Goal: Communication & Community: Answer question/provide support

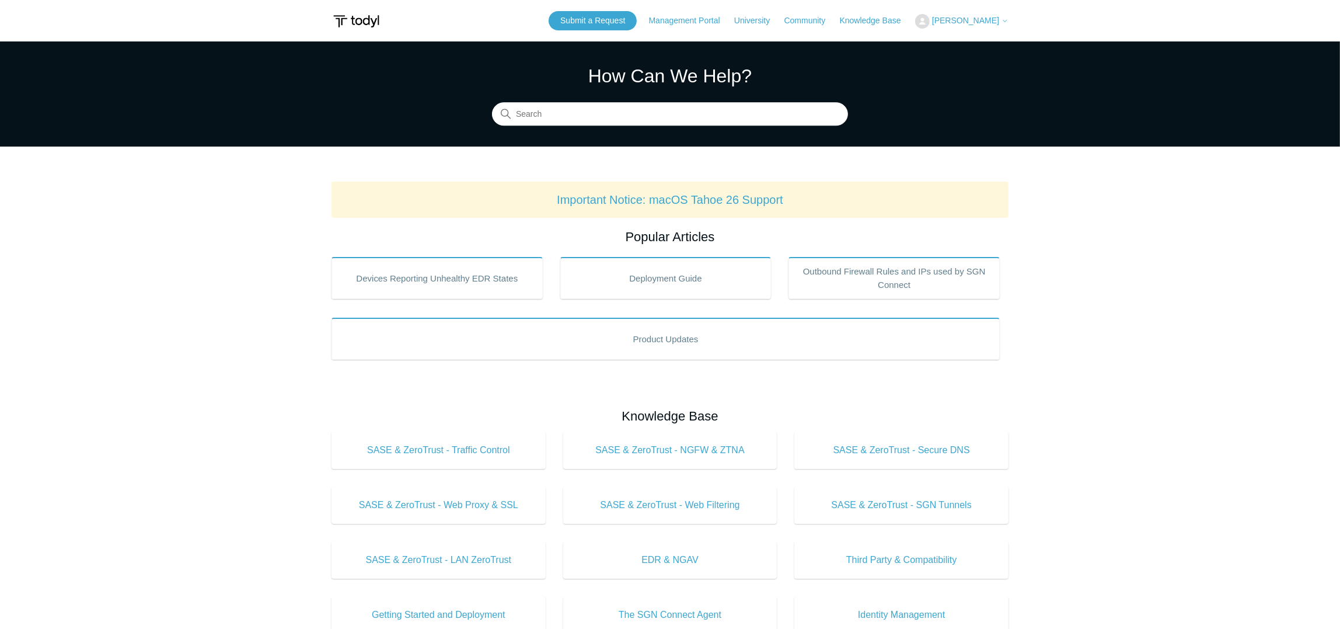
click at [992, 22] on span "[PERSON_NAME]" at bounding box center [965, 20] width 67 height 9
click at [982, 44] on link "My Support Requests" at bounding box center [973, 46] width 114 height 20
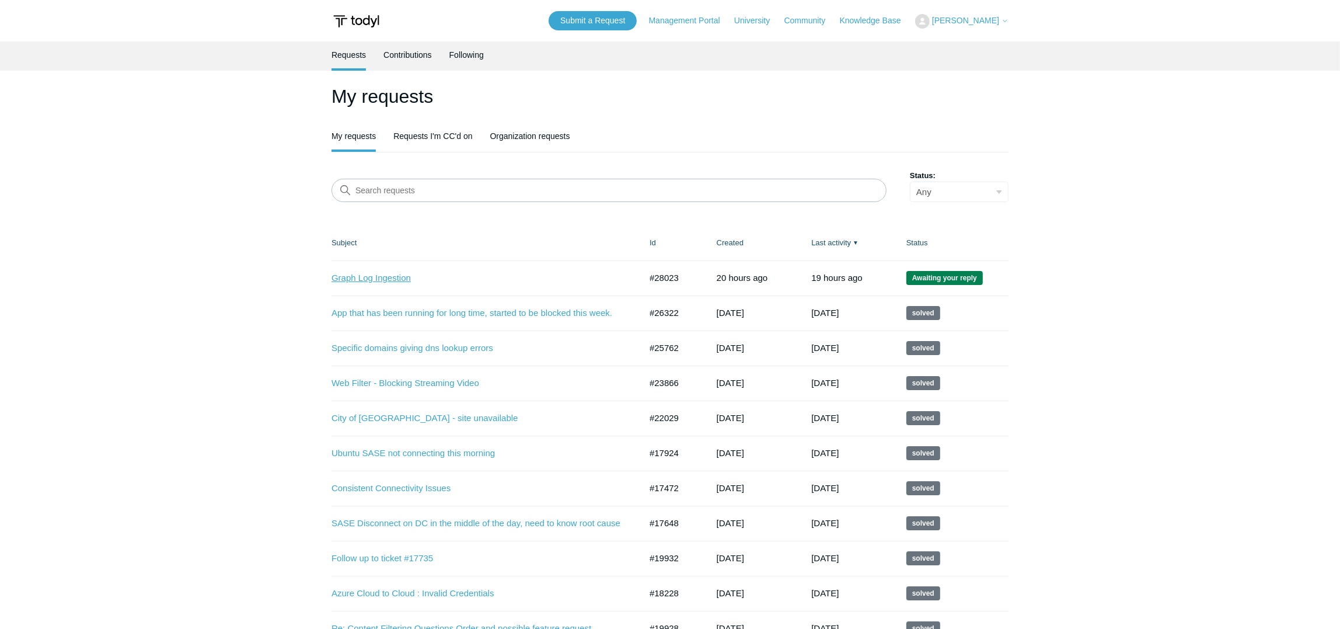
click at [393, 278] on link "Graph Log Ingestion" at bounding box center [478, 277] width 292 height 13
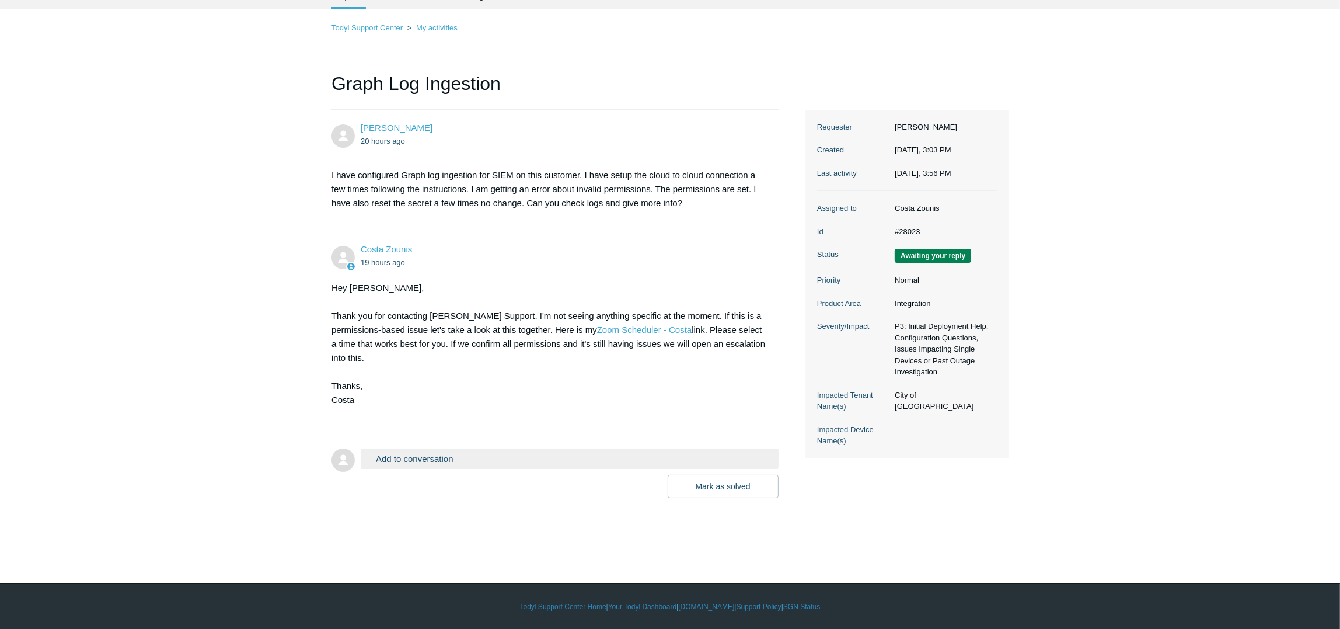
scroll to position [60, 0]
click at [438, 448] on button "Add to conversation" at bounding box center [570, 458] width 418 height 20
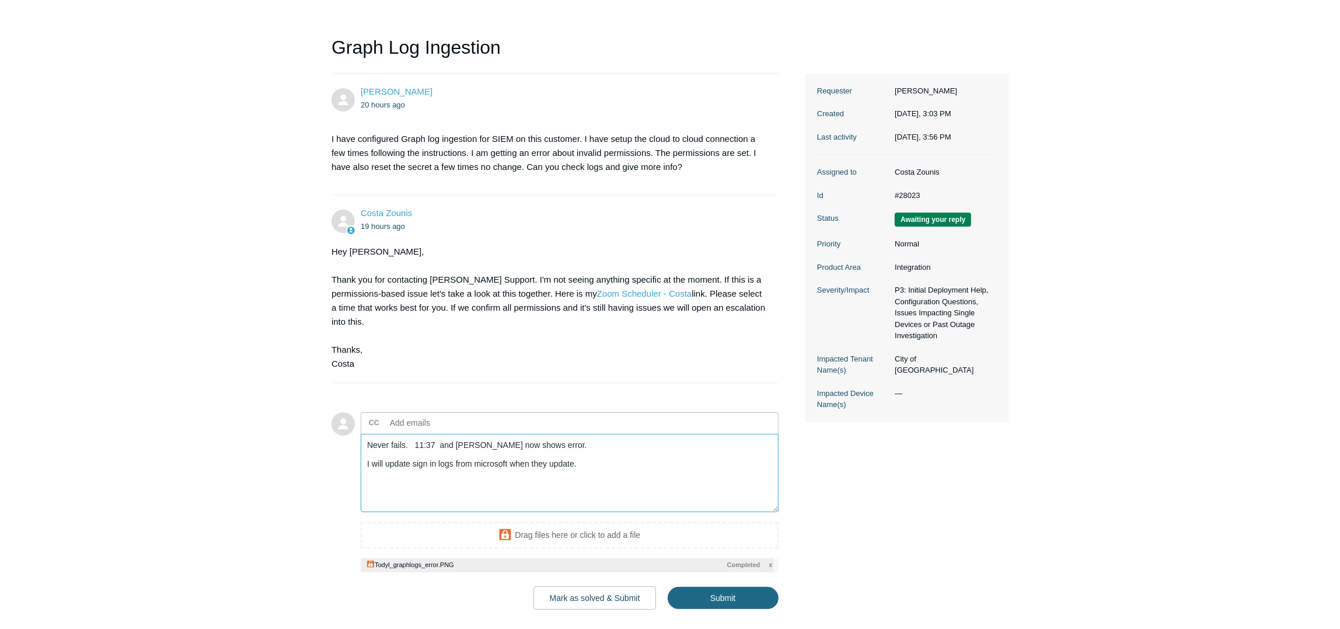
scroll to position [143, 0]
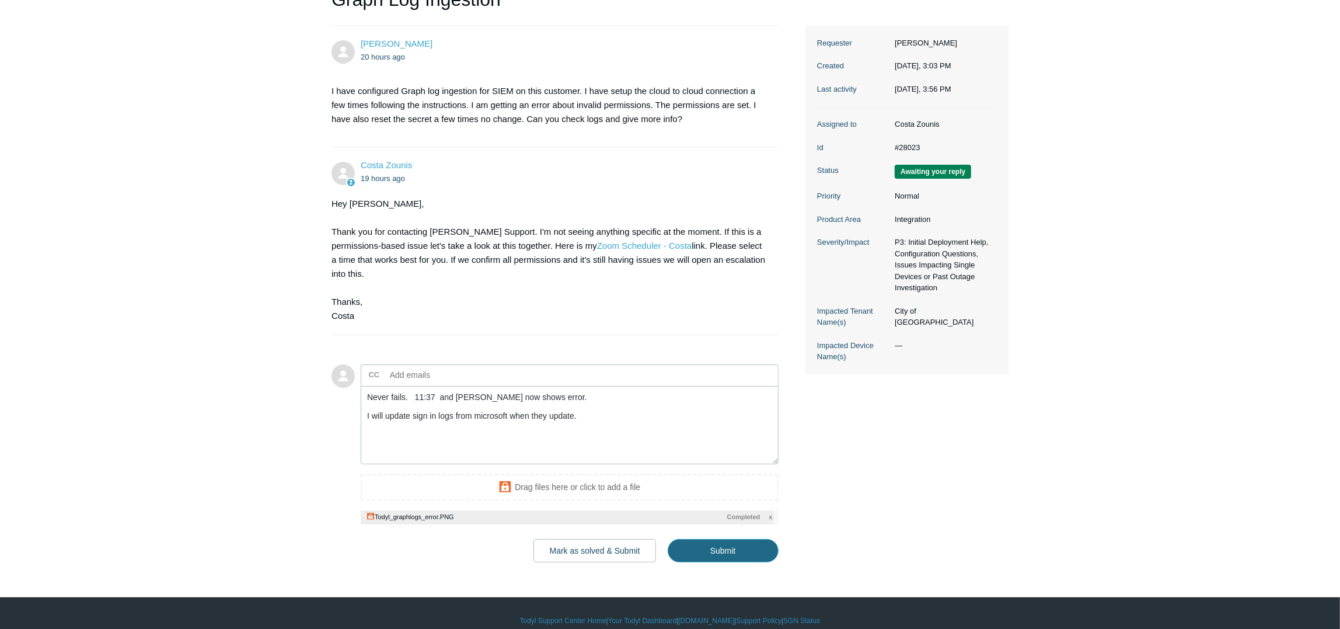
click at [736, 540] on input "Submit" at bounding box center [723, 550] width 111 height 23
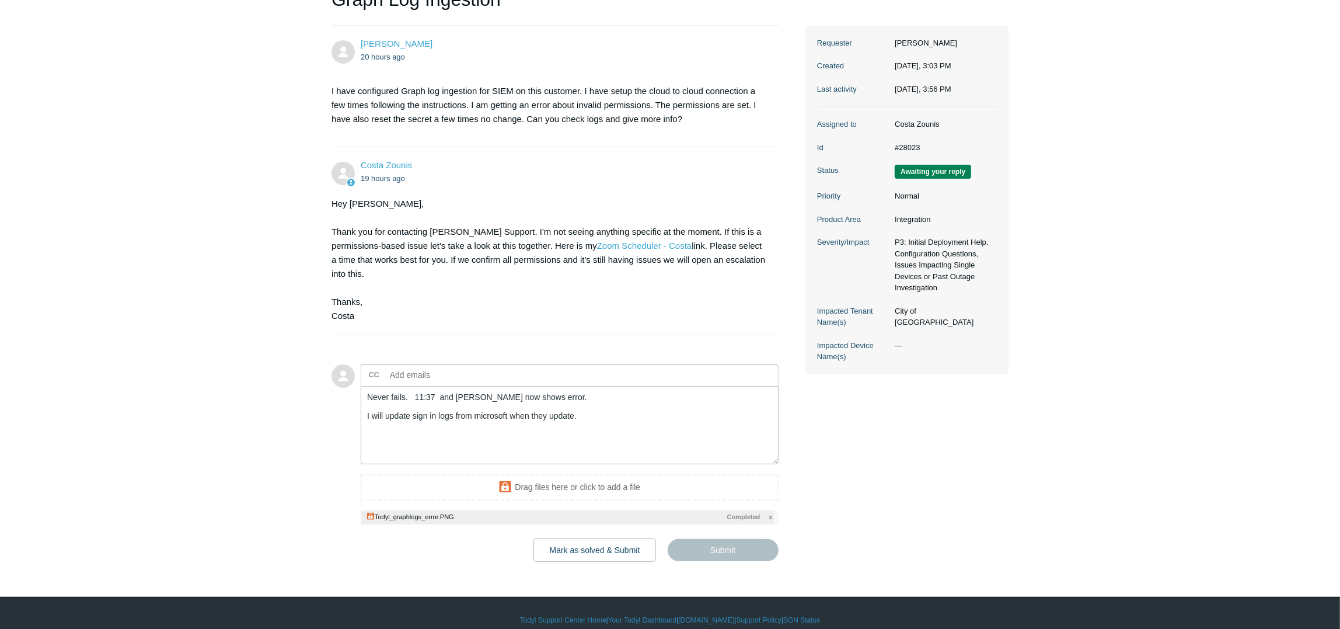
type textarea "Never fails. 11:37 and todyl now shows error. I will update sign in logs from m…"
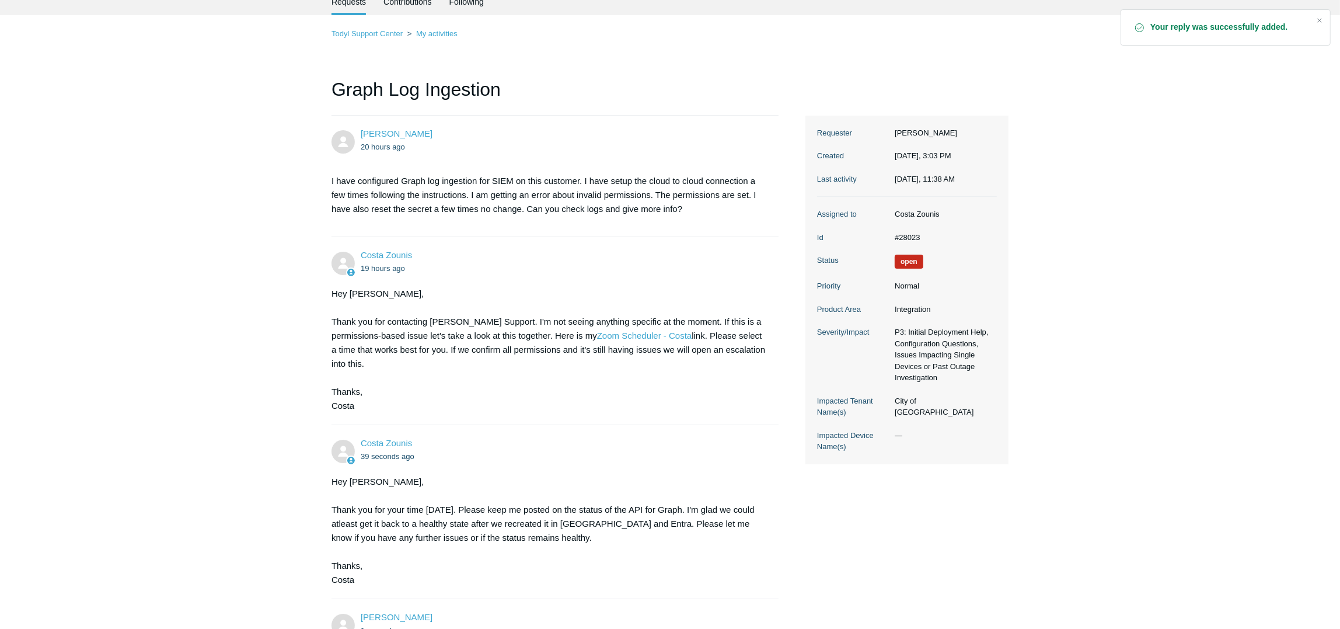
scroll to position [350, 0]
